Goal: Task Accomplishment & Management: Complete application form

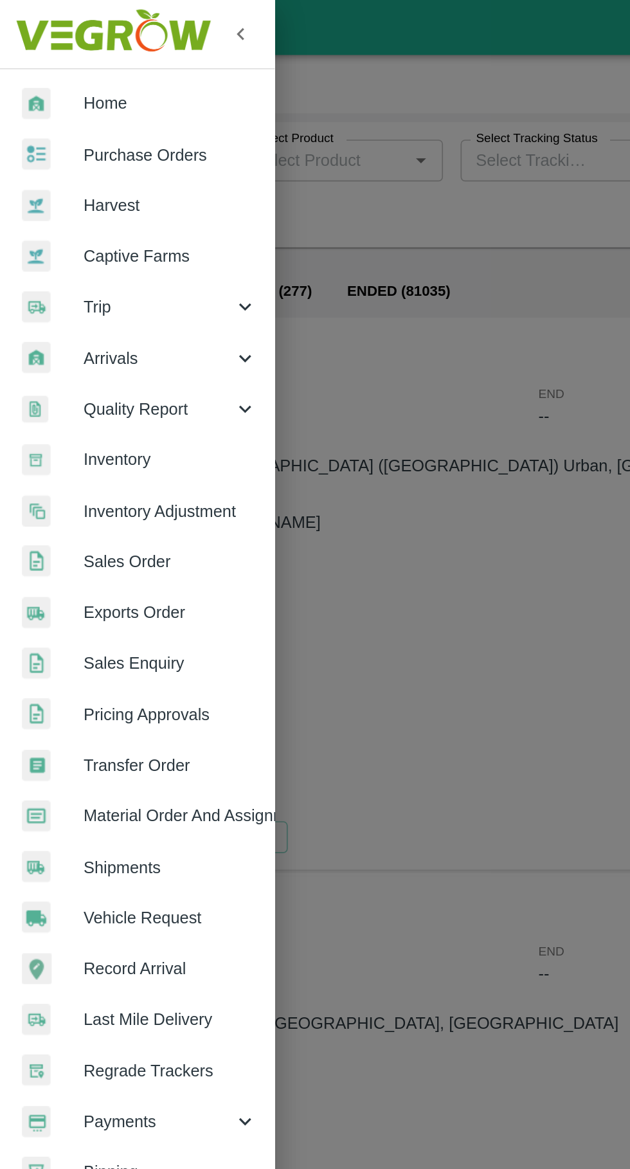
click at [42, 178] on div at bounding box center [31, 179] width 36 height 19
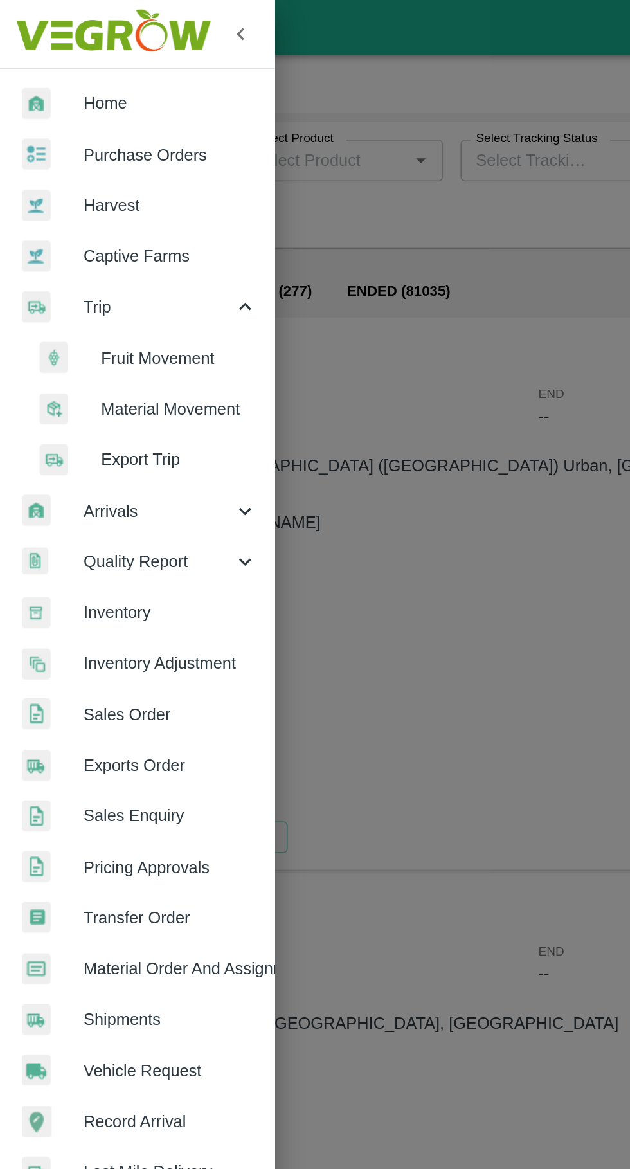
click at [68, 241] on span "Material Movement" at bounding box center [104, 239] width 91 height 14
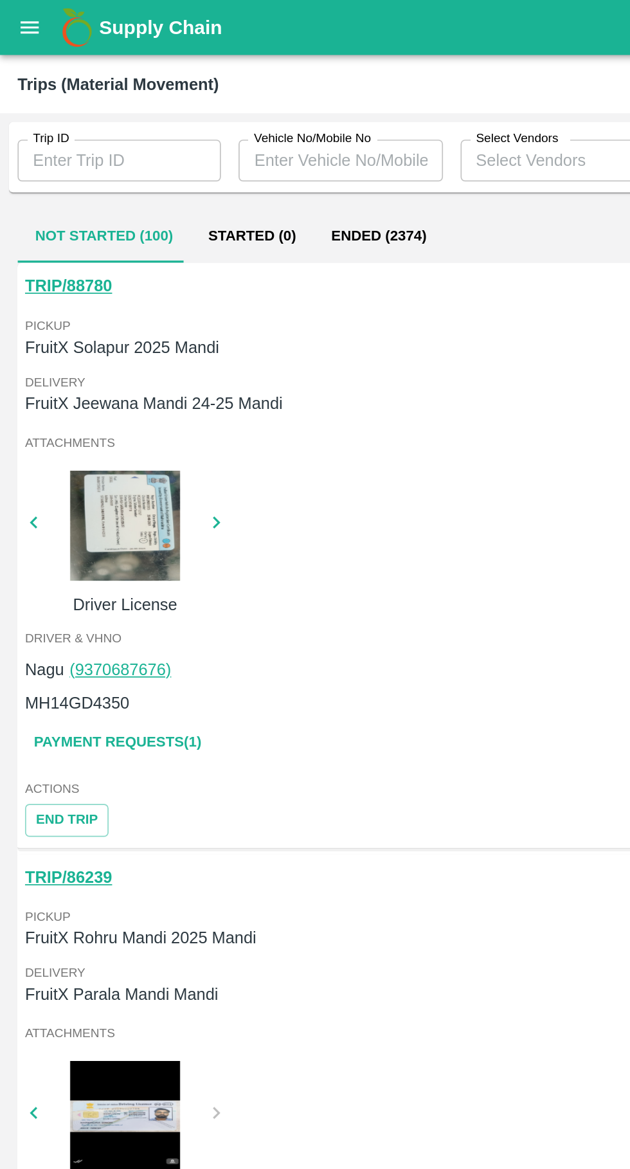
click at [105, 428] on link "Payment Requests( 1 )" at bounding box center [69, 434] width 108 height 23
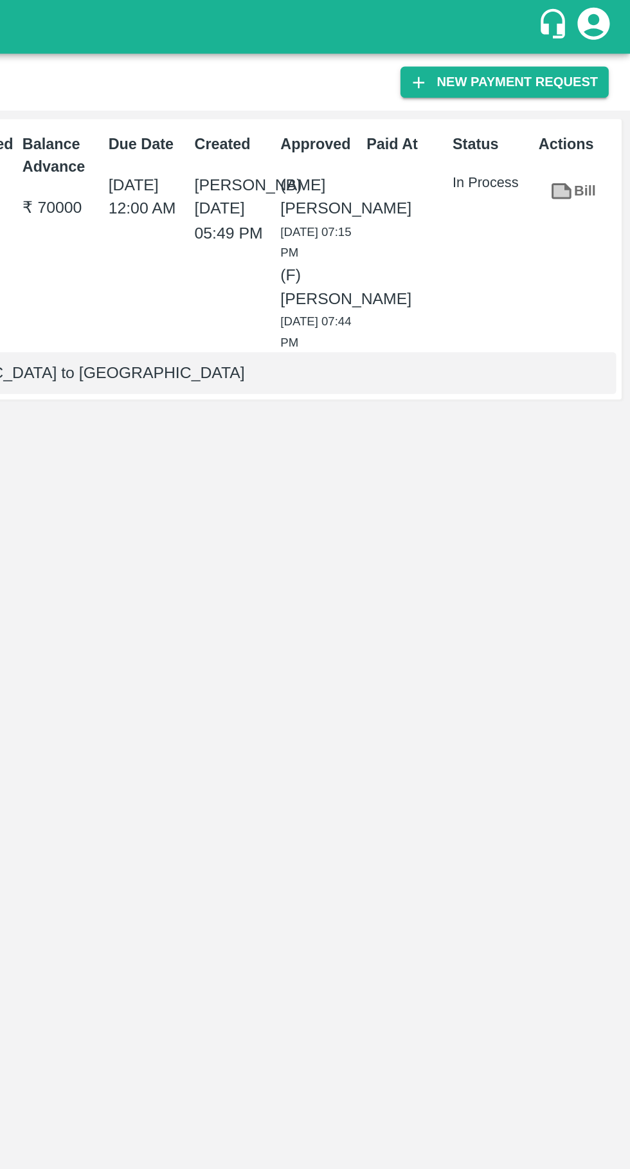
click at [585, 121] on icon at bounding box center [589, 114] width 14 height 14
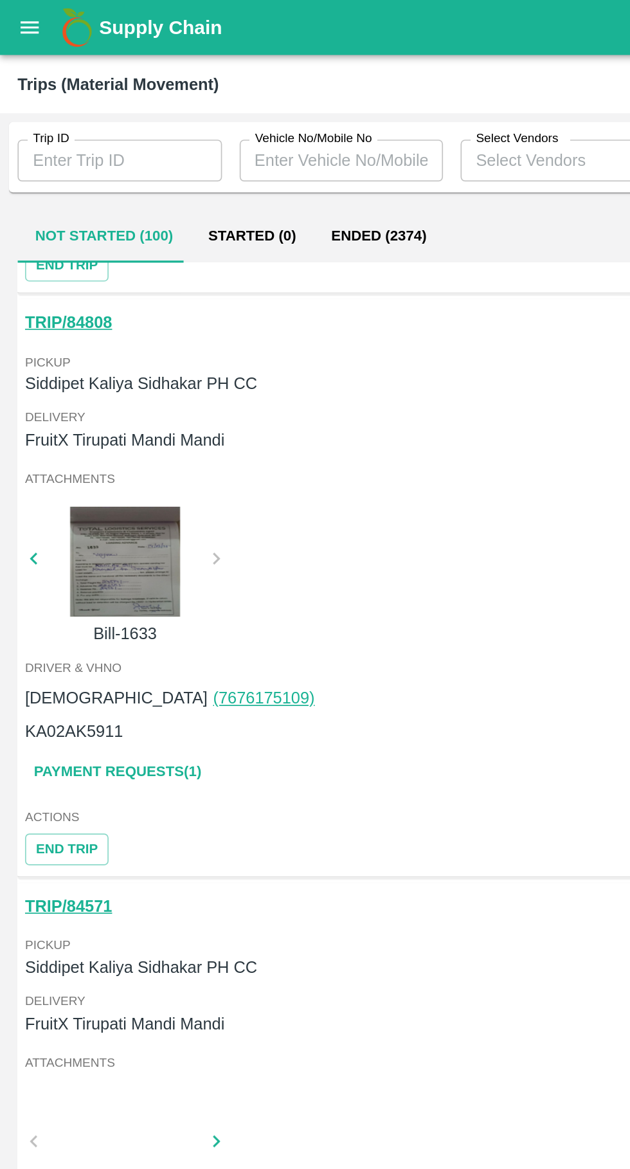
scroll to position [677, 0]
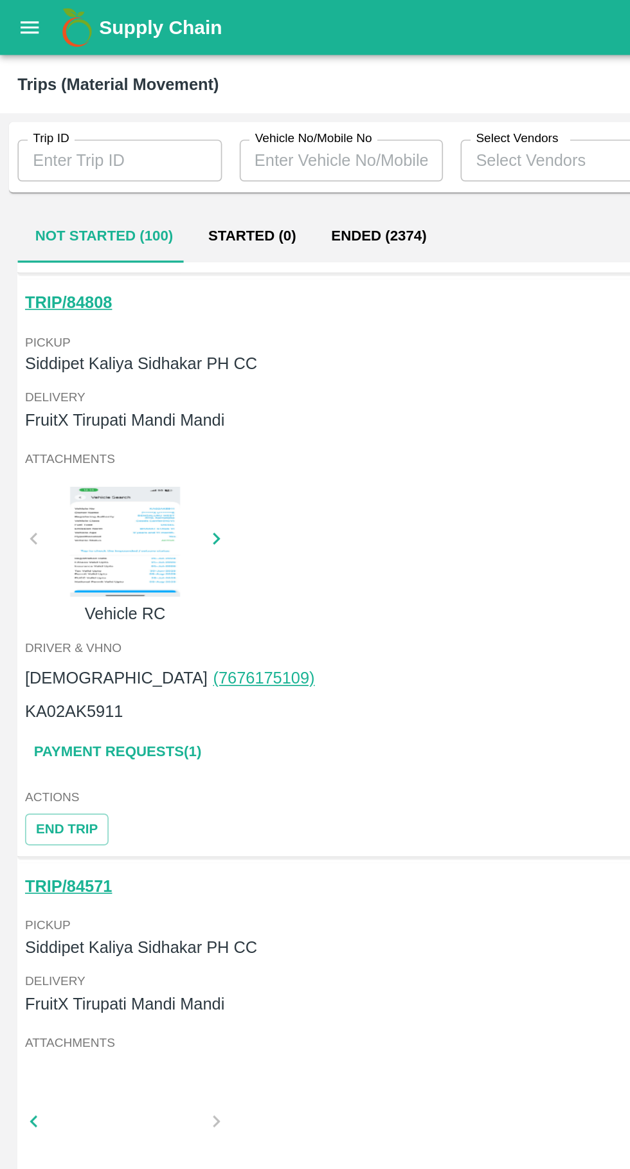
click at [45, 431] on link "Payment Requests( 1 )" at bounding box center [69, 440] width 108 height 23
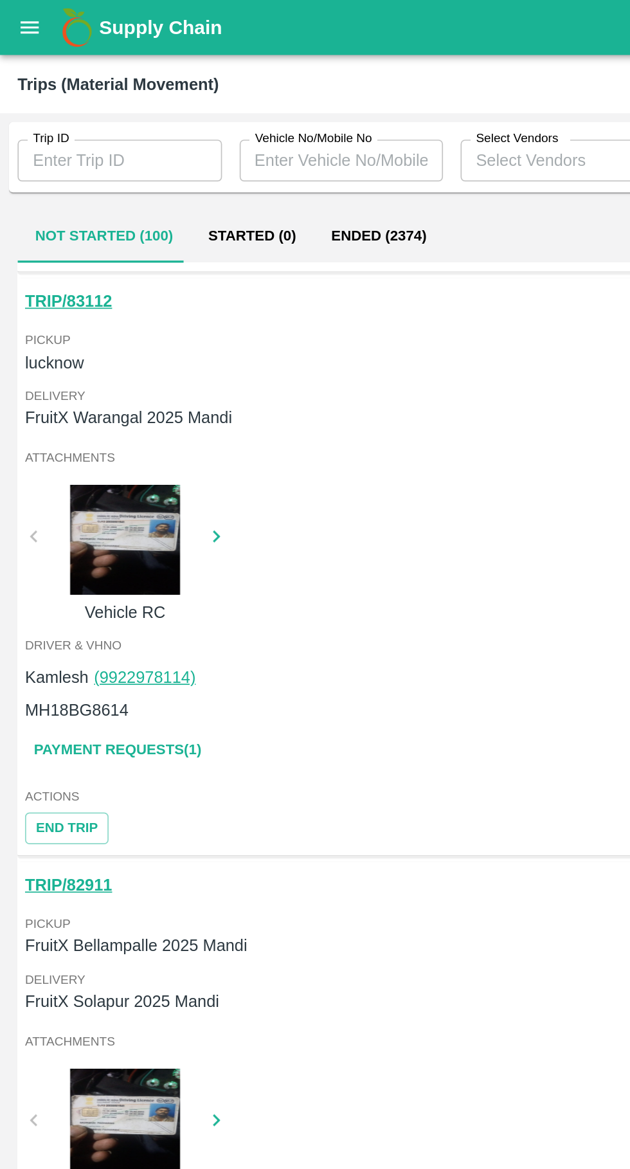
scroll to position [1707, 0]
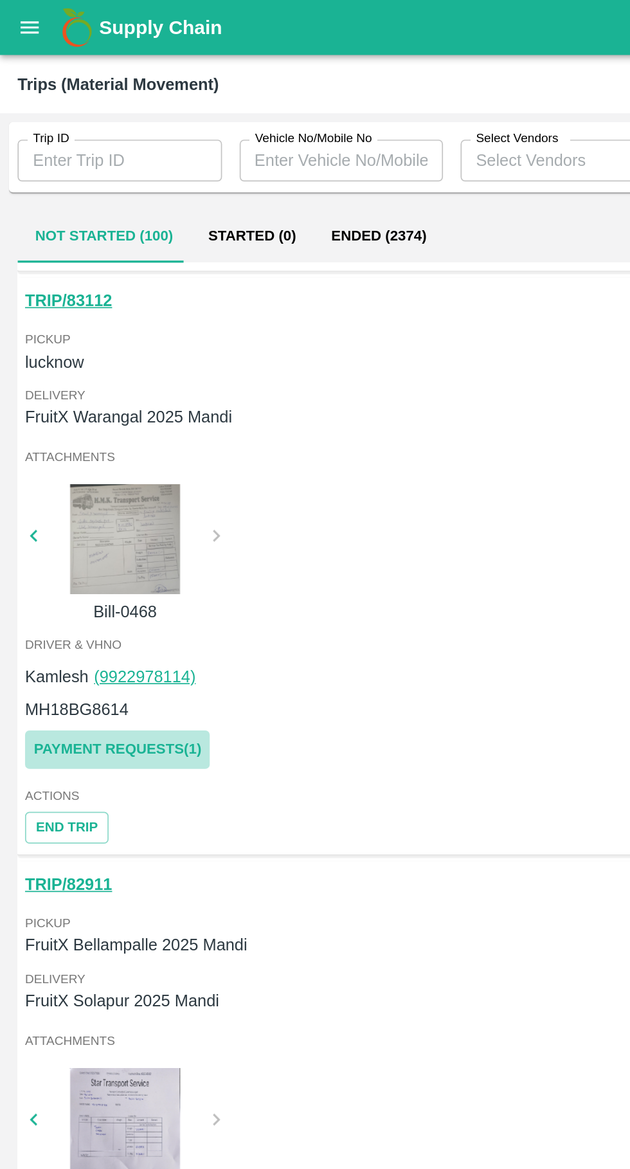
click at [89, 439] on link "Payment Requests( 1 )" at bounding box center [69, 438] width 108 height 23
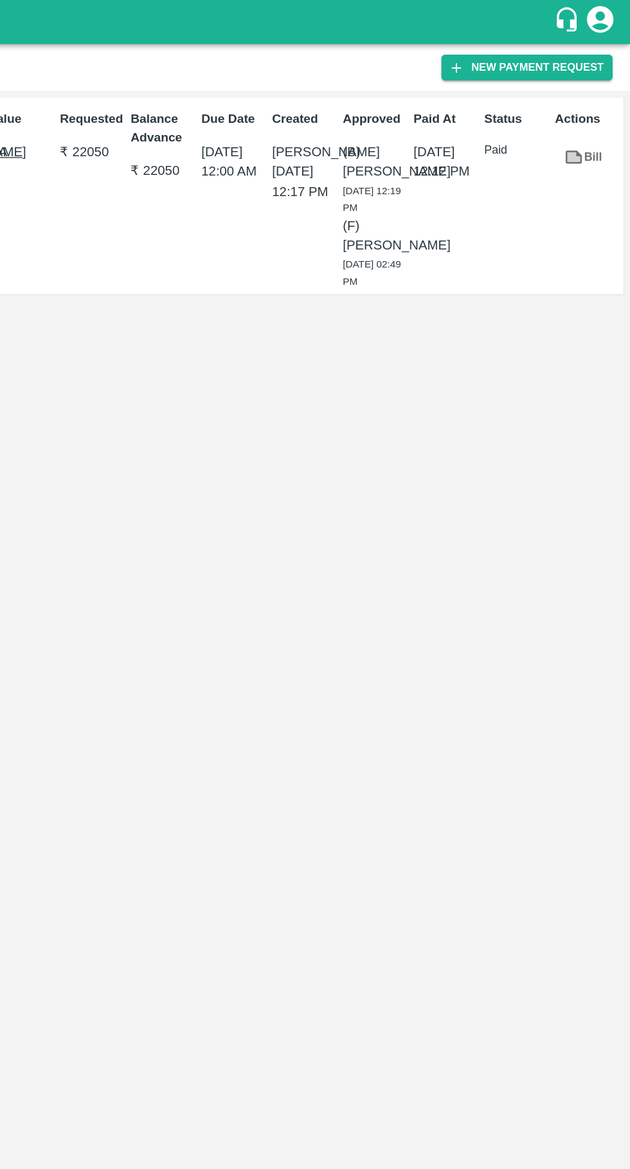
click at [590, 115] on icon at bounding box center [590, 114] width 10 height 7
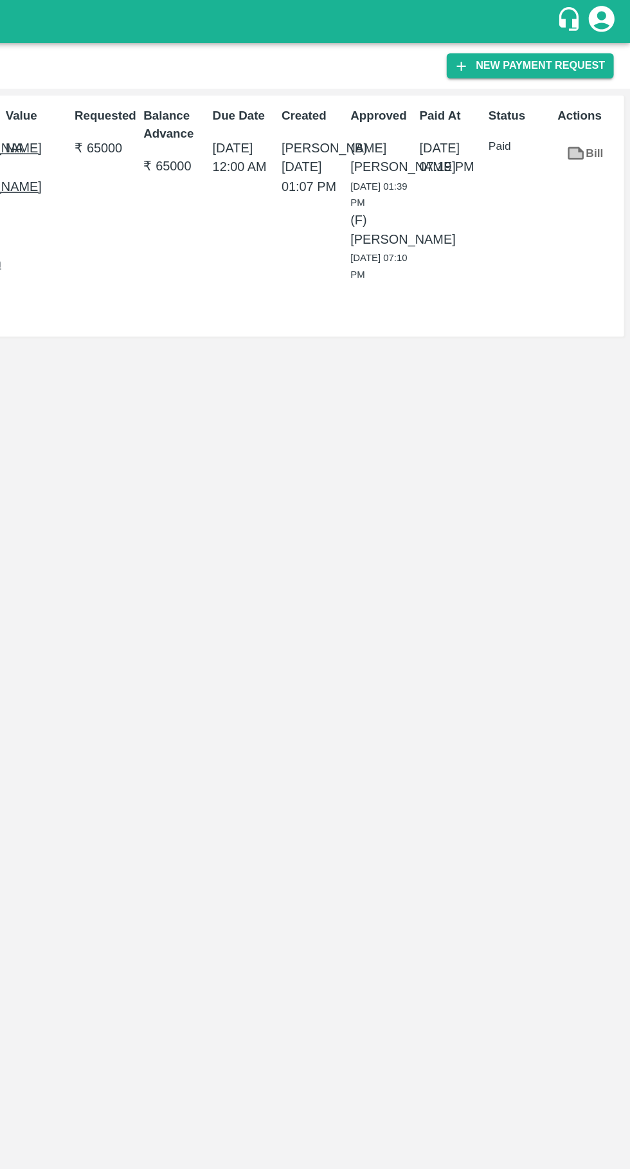
click at [590, 115] on icon at bounding box center [590, 114] width 10 height 7
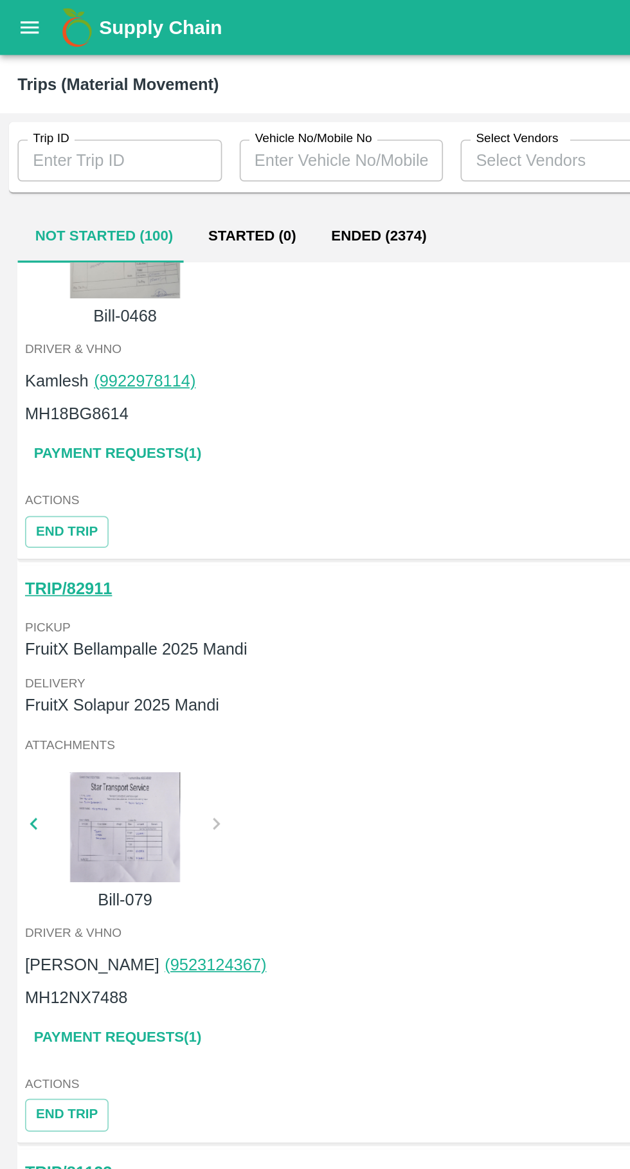
scroll to position [1897, 0]
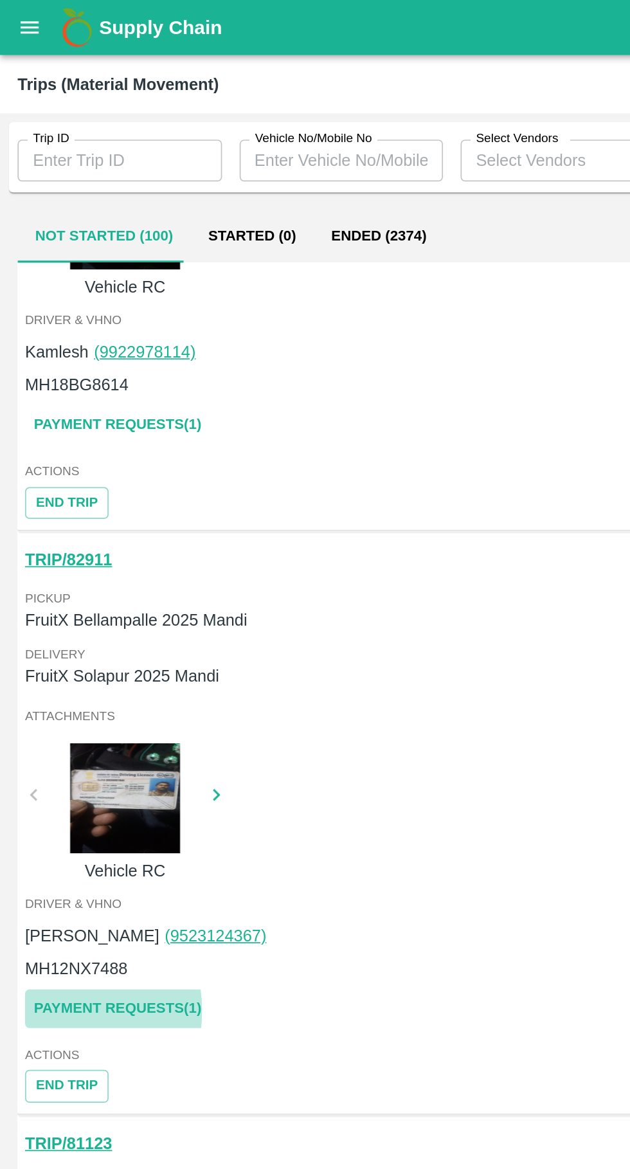
click at [27, 592] on link "Payment Requests( 1 )" at bounding box center [69, 590] width 108 height 23
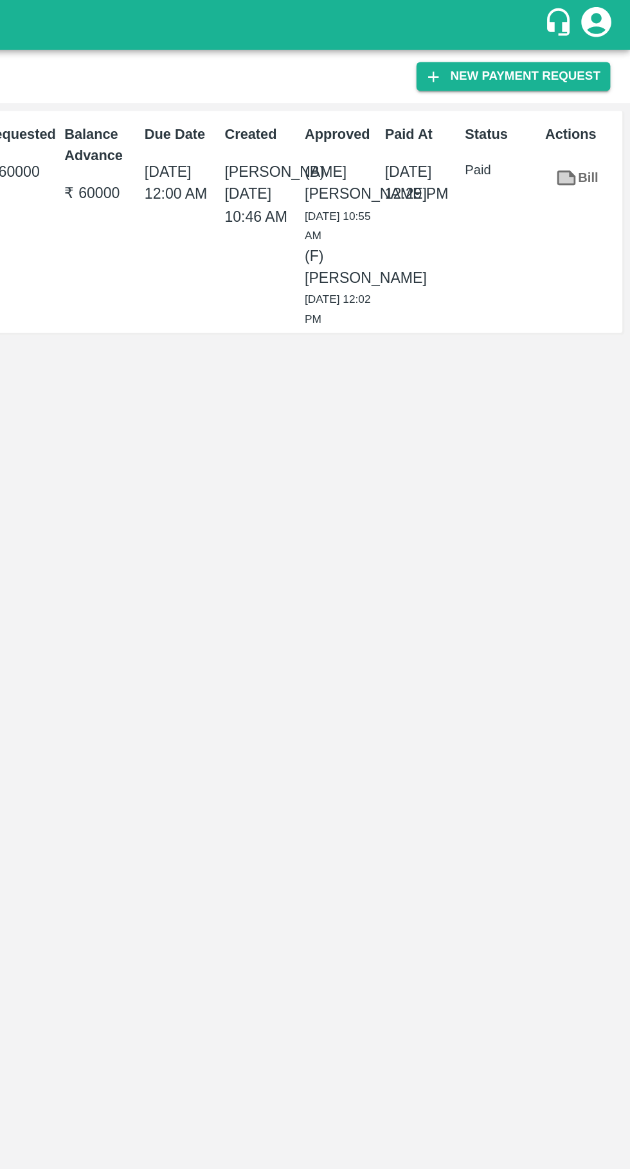
click at [585, 114] on icon at bounding box center [589, 115] width 12 height 10
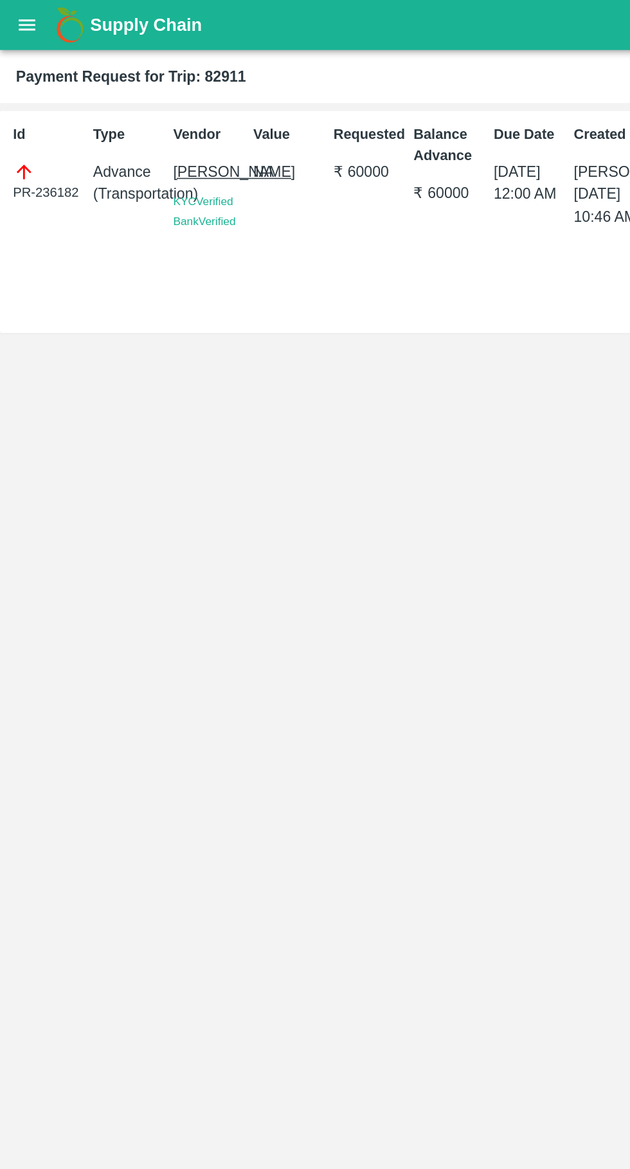
click at [16, 27] on button "open drawer" at bounding box center [18, 16] width 30 height 30
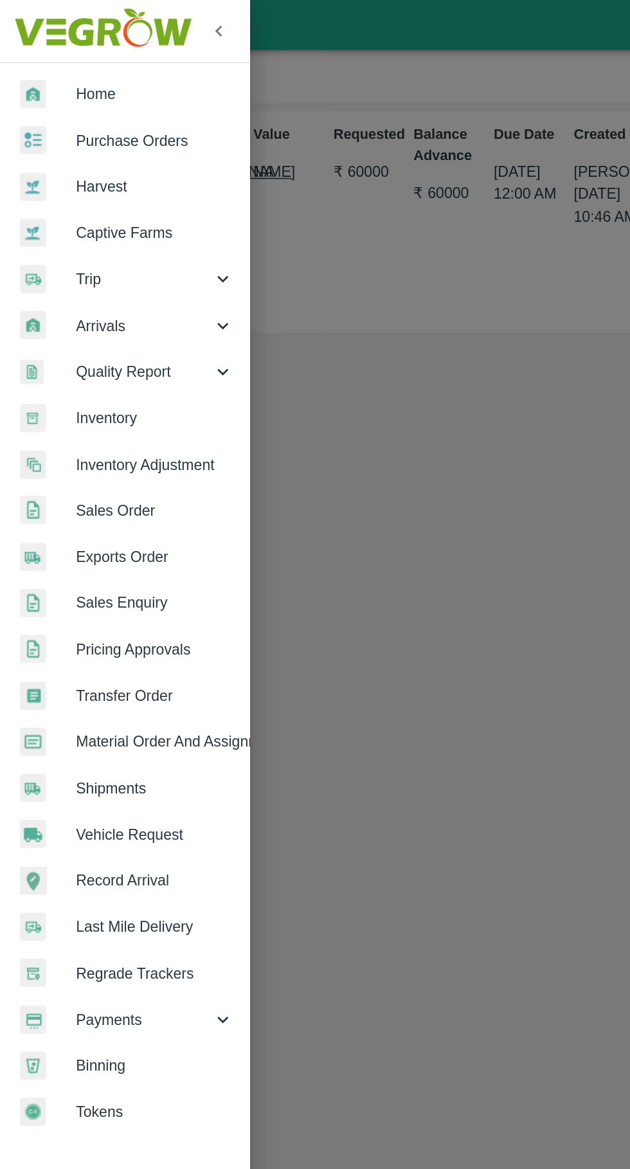
click at [313, 490] on div at bounding box center [315, 584] width 630 height 1169
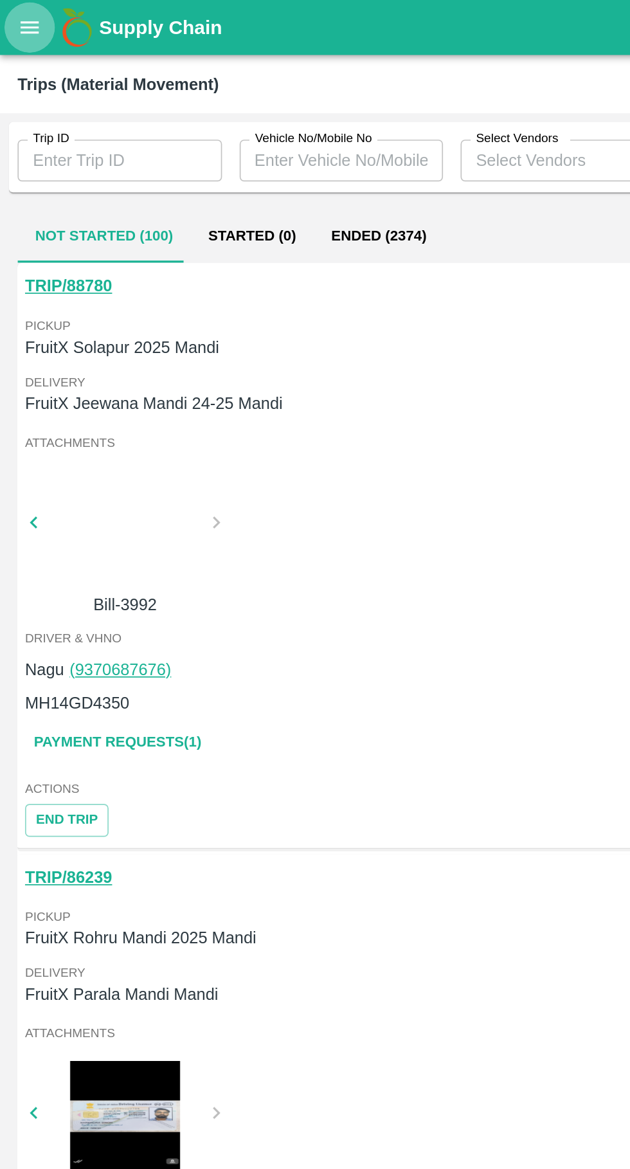
click at [19, 28] on button "open drawer" at bounding box center [18, 16] width 30 height 30
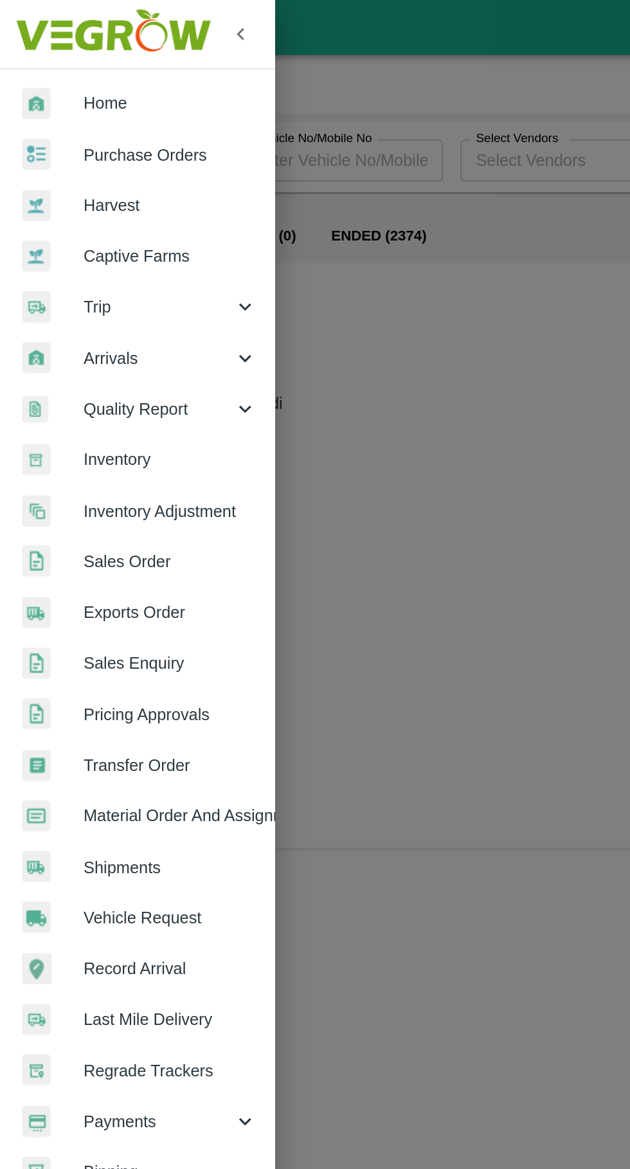
click at [60, 184] on span "Trip" at bounding box center [92, 179] width 87 height 14
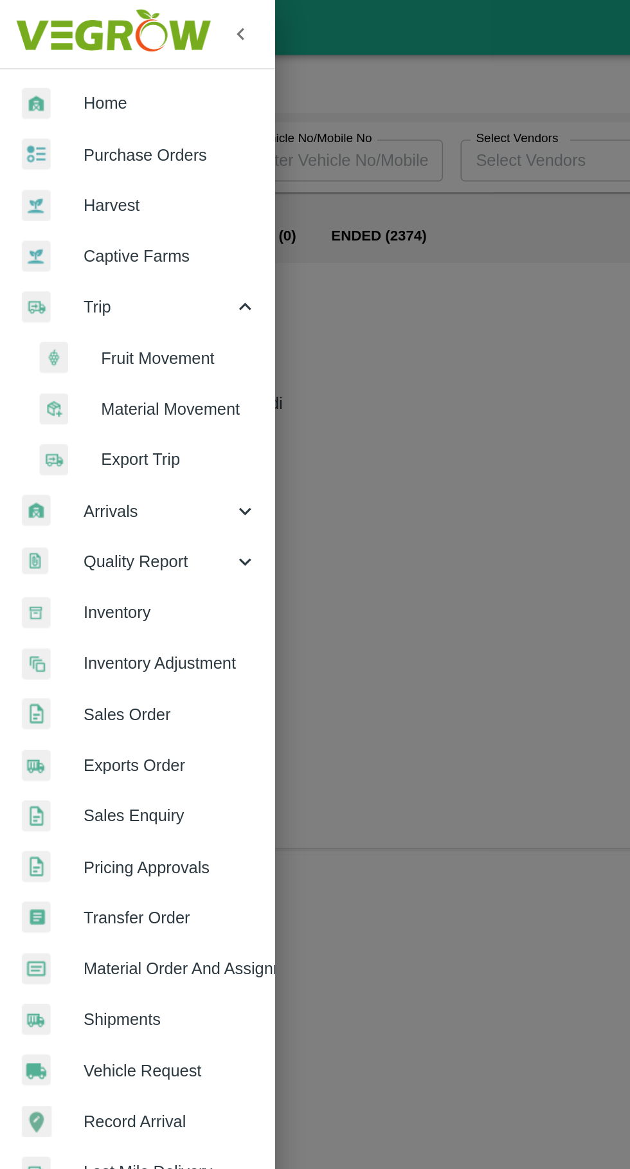
click at [75, 214] on span "Fruit Movement" at bounding box center [104, 210] width 91 height 14
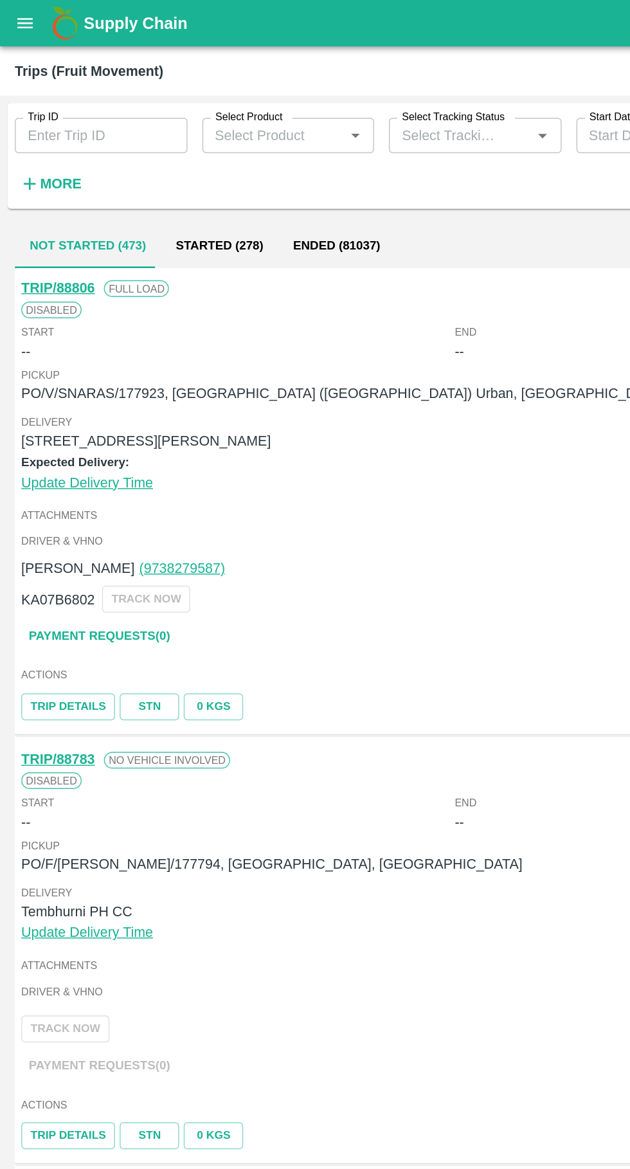
click at [57, 443] on link "Payment Requests( 0 )" at bounding box center [69, 441] width 108 height 23
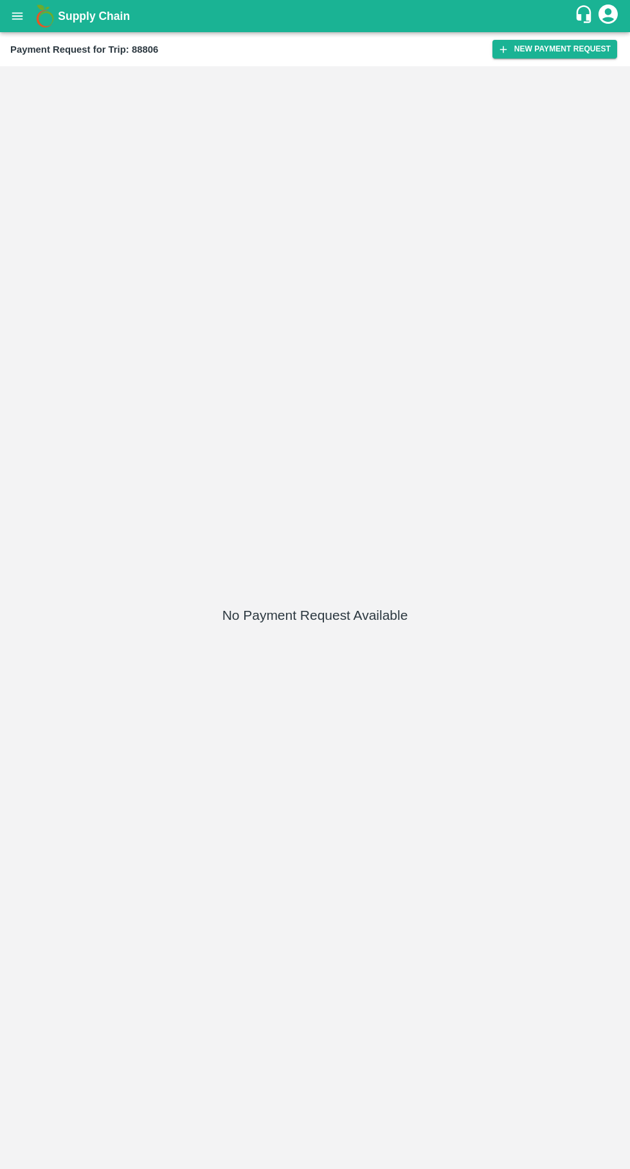
click at [551, 48] on button "New Payment Request" at bounding box center [555, 49] width 125 height 19
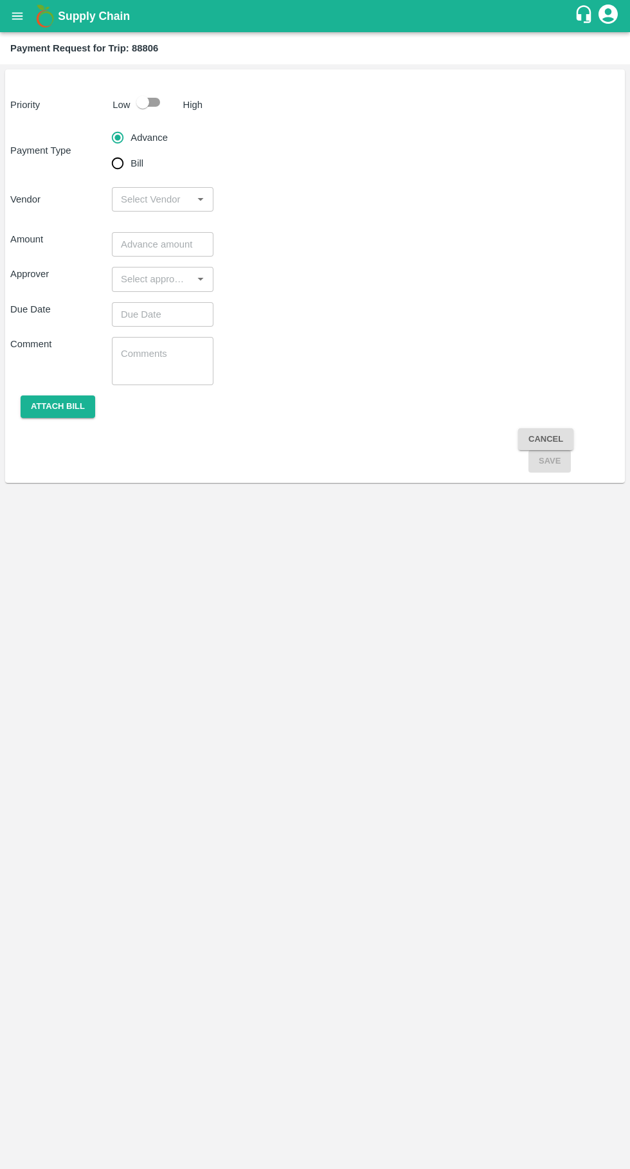
click at [122, 173] on input "Bill" at bounding box center [118, 164] width 26 height 26
radio input "true"
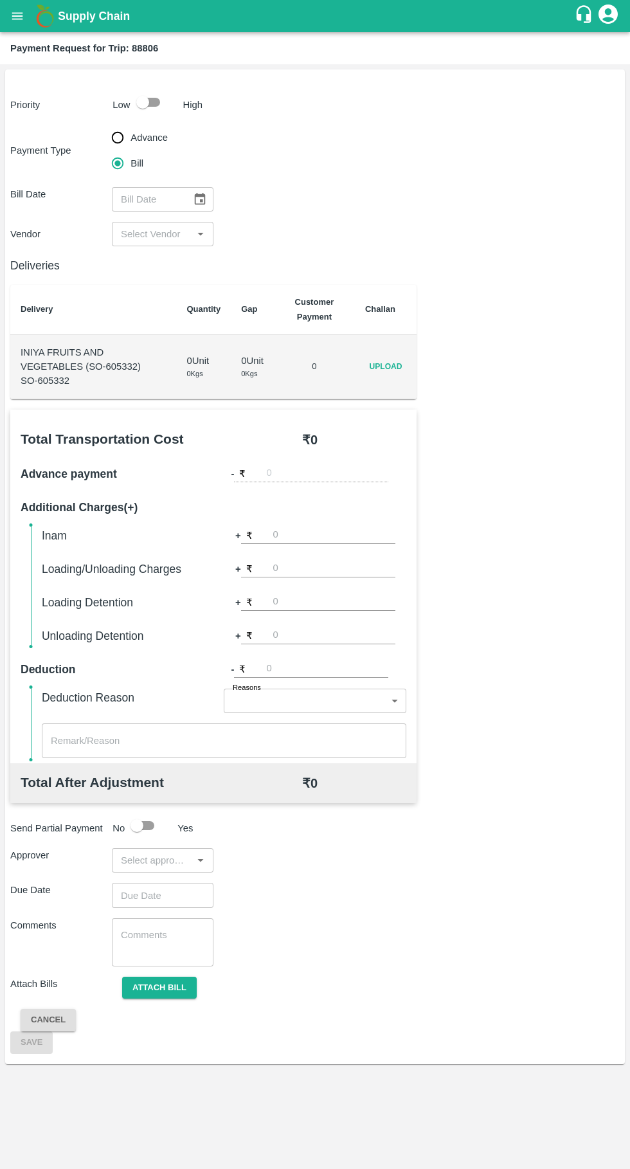
click at [162, 234] on input "input" at bounding box center [152, 234] width 73 height 17
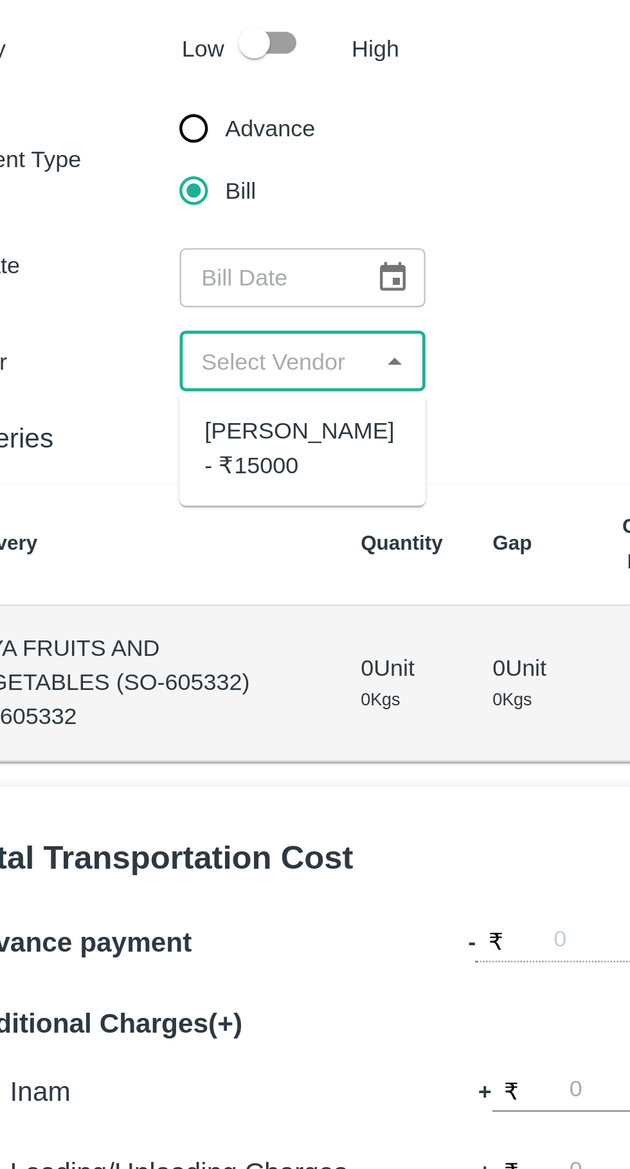
click at [172, 277] on div "[PERSON_NAME] - ₹15000" at bounding box center [162, 270] width 81 height 29
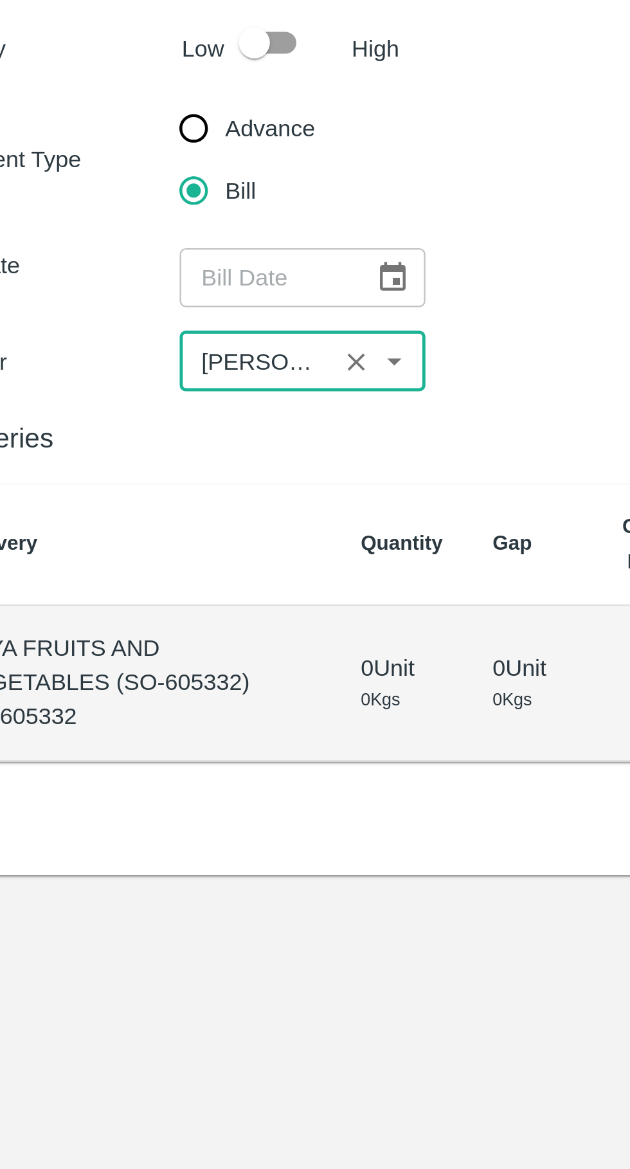
type input "[PERSON_NAME] - ₹15000"
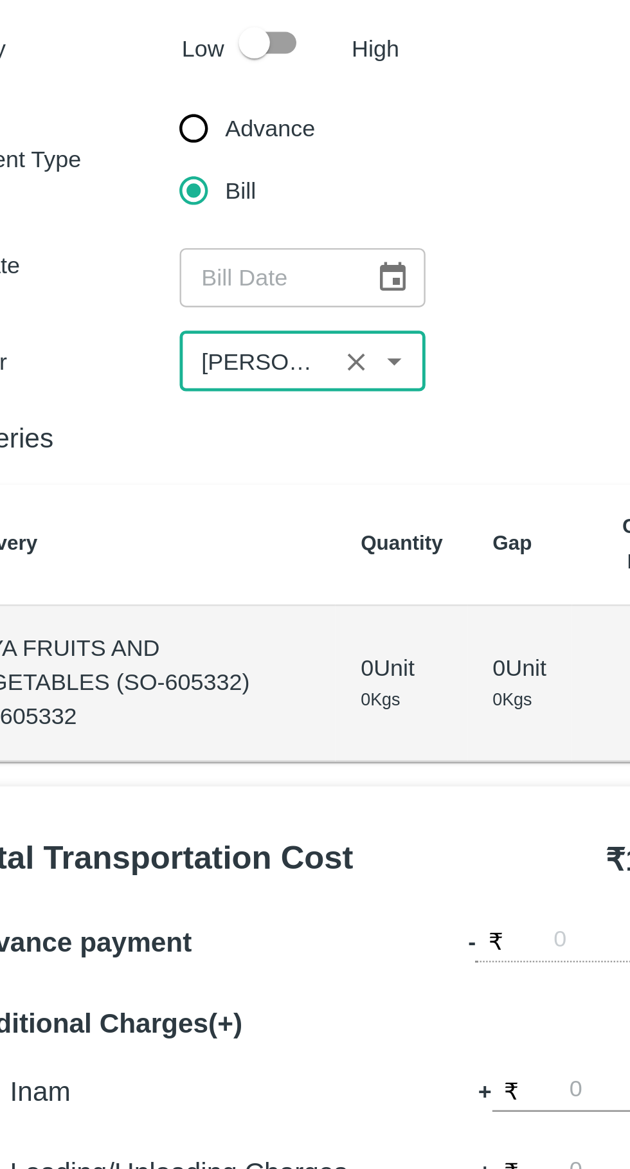
click at [188, 232] on icon "Clear" at bounding box center [184, 234] width 7 height 7
click at [160, 237] on input "input" at bounding box center [152, 234] width 73 height 17
type input "gamesh"
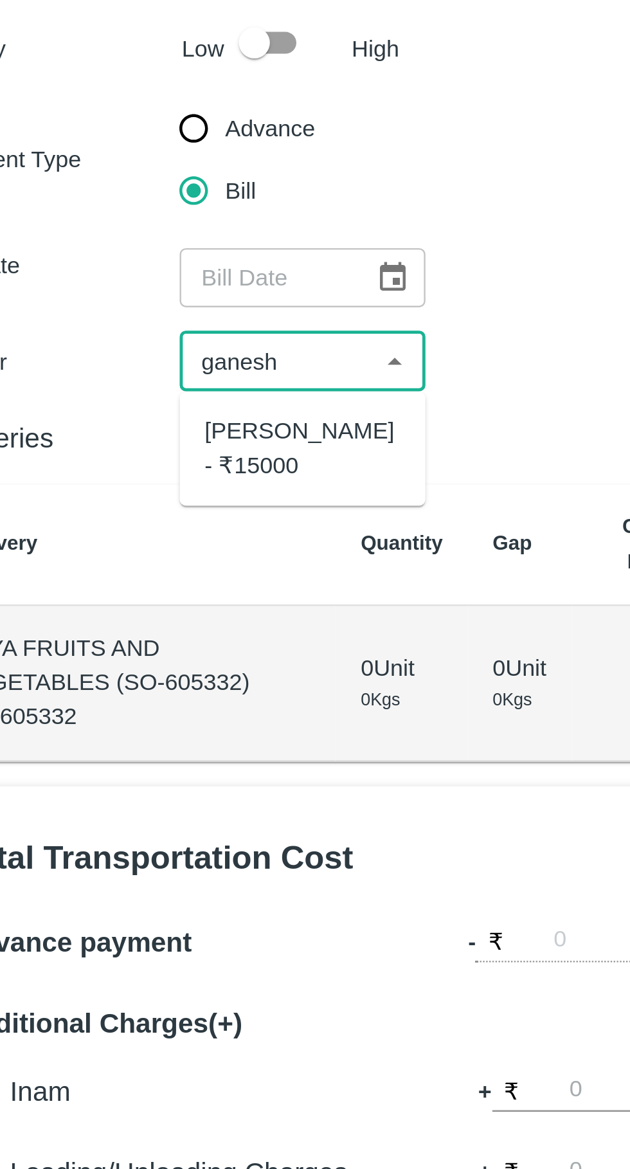
click at [133, 269] on div "[PERSON_NAME] - ₹15000" at bounding box center [162, 270] width 81 height 29
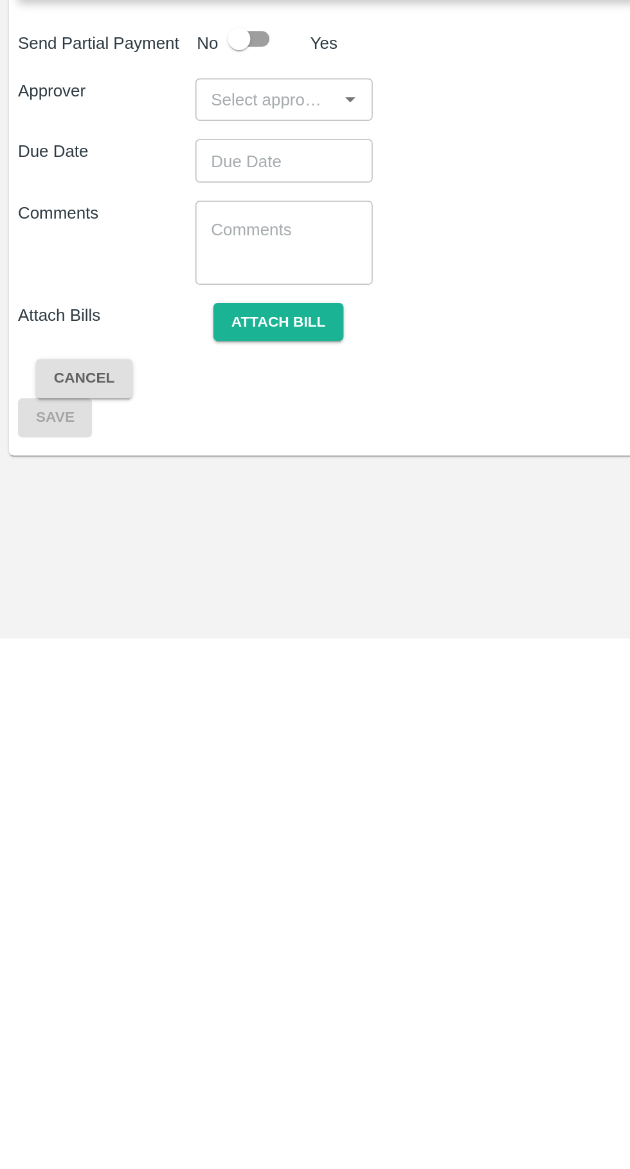
type input "[PERSON_NAME] - ₹15000"
